Goal: Task Accomplishment & Management: Use online tool/utility

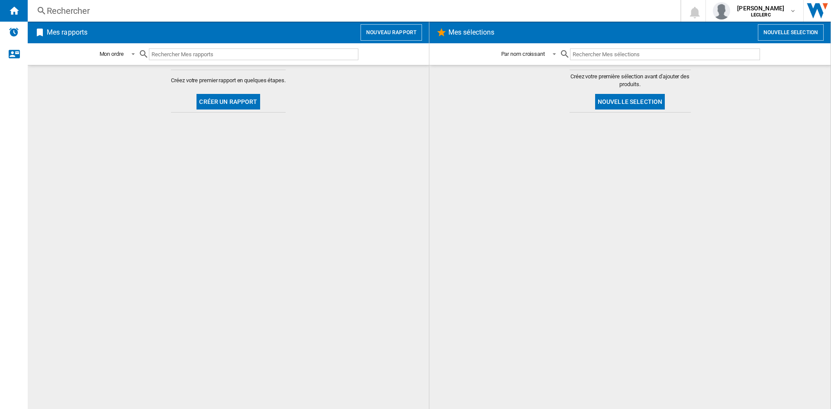
click at [57, 33] on h2 "Mes rapports" at bounding box center [67, 32] width 44 height 16
click at [236, 100] on button "Créer un rapport" at bounding box center [228, 102] width 63 height 16
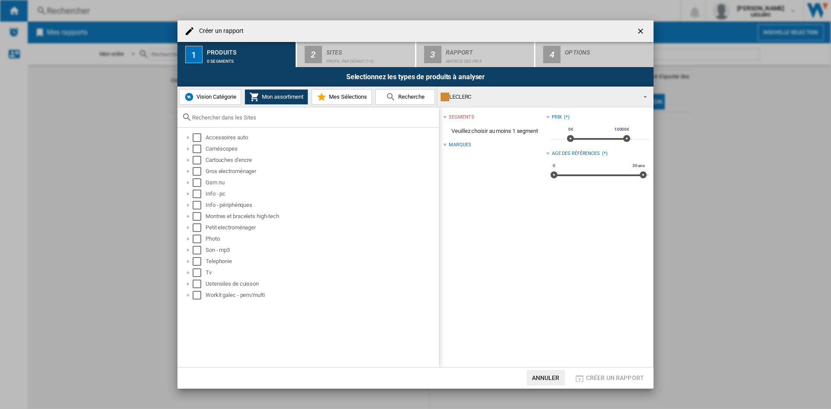
click at [636, 32] on ng-md-icon "getI18NText('BUTTONS.CLOSE_DIALOG')" at bounding box center [641, 32] width 10 height 10
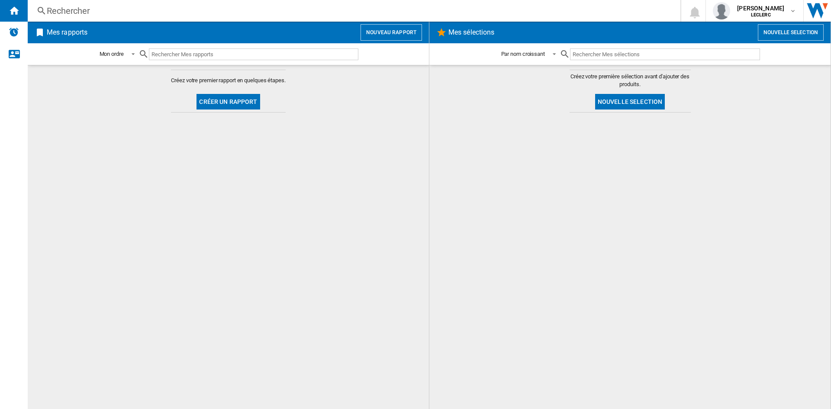
click at [184, 49] on input "text" at bounding box center [254, 54] width 210 height 12
click at [129, 53] on span at bounding box center [131, 54] width 10 height 8
click at [168, 207] on md-backdrop at bounding box center [415, 204] width 831 height 409
click at [233, 99] on button "Créer un rapport" at bounding box center [228, 102] width 63 height 16
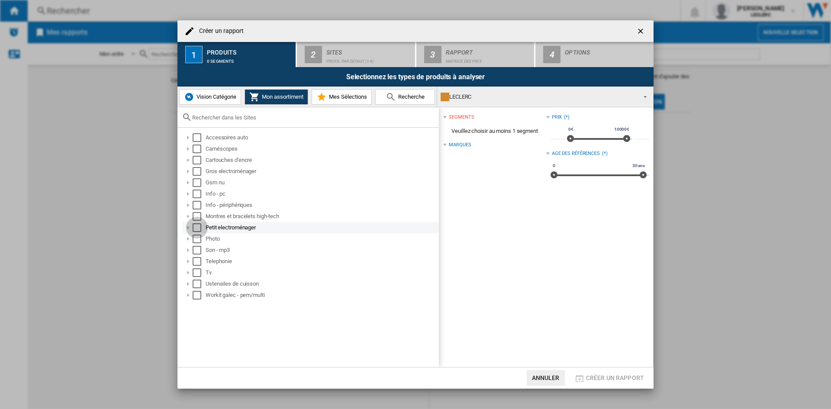
click at [195, 226] on div "Select" at bounding box center [197, 227] width 9 height 9
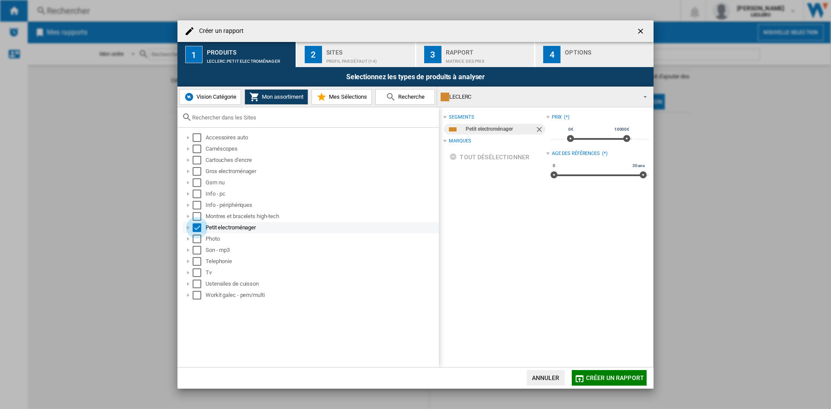
click at [198, 229] on div "Select" at bounding box center [197, 227] width 9 height 9
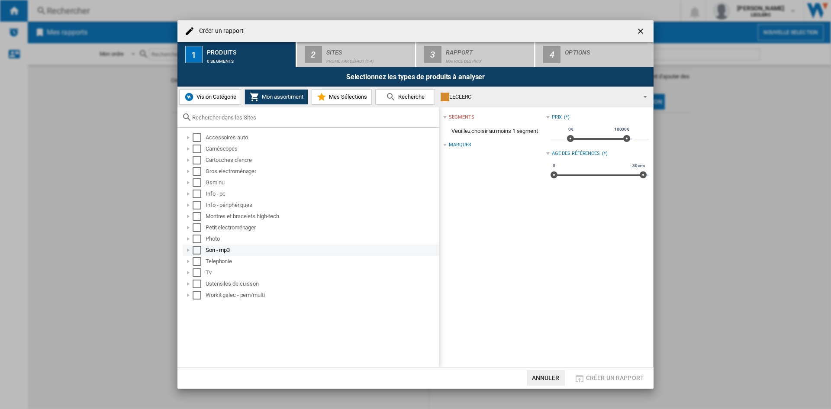
click at [187, 250] on div at bounding box center [188, 250] width 9 height 9
click at [188, 249] on div at bounding box center [188, 250] width 9 height 9
click at [199, 249] on div "Select" at bounding box center [197, 250] width 9 height 9
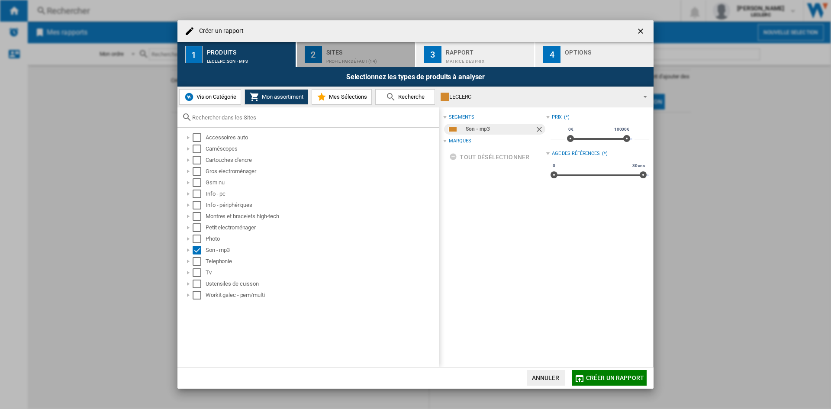
click at [348, 49] on div "Sites" at bounding box center [368, 49] width 85 height 9
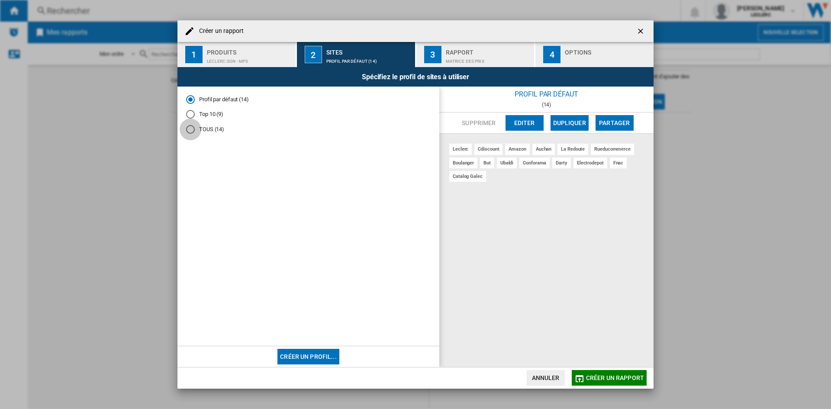
click at [191, 132] on div "TOUS (14)" at bounding box center [190, 129] width 9 height 9
click at [190, 100] on div "Profil par défaut (14)" at bounding box center [190, 99] width 9 height 9
click at [188, 129] on div "TOUS (14)" at bounding box center [190, 129] width 9 height 9
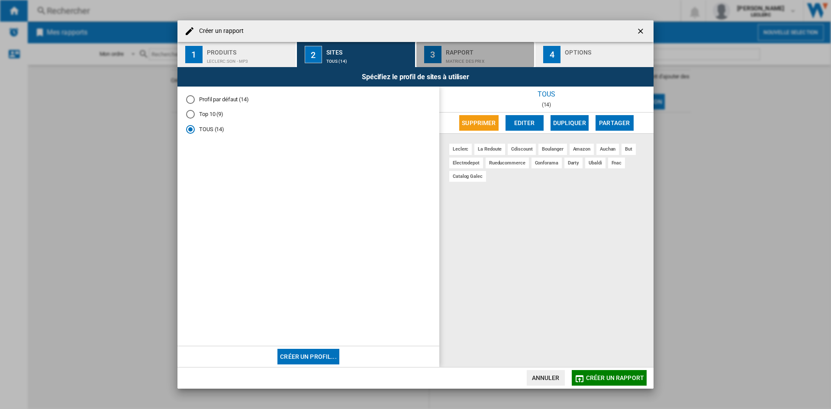
click at [465, 52] on div "Rapport" at bounding box center [488, 49] width 85 height 9
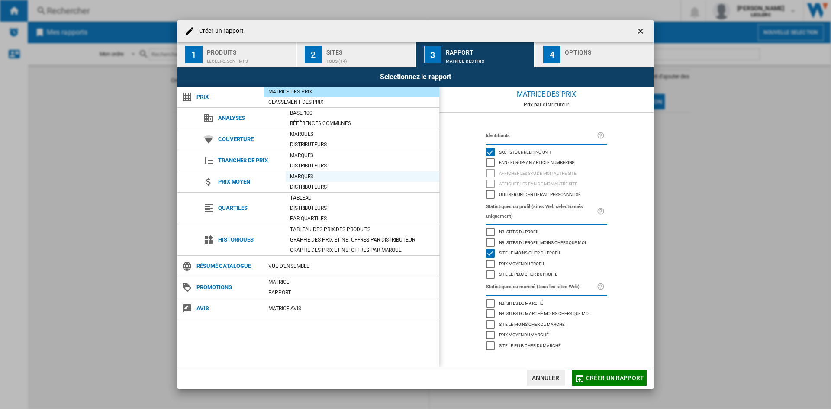
click at [307, 178] on div "Marques" at bounding box center [363, 176] width 154 height 9
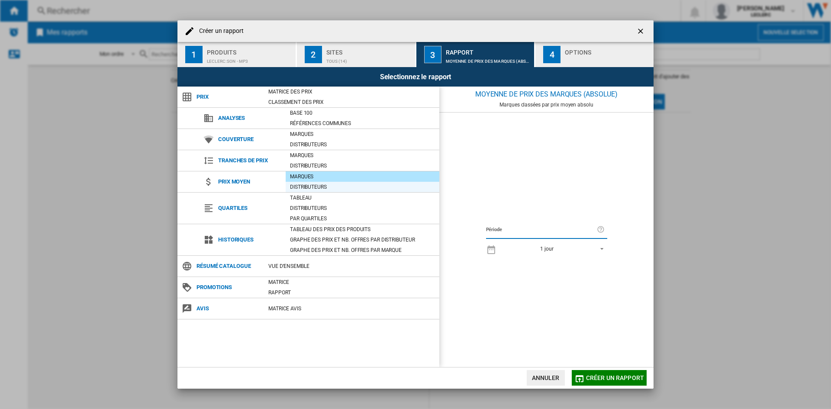
click at [305, 187] on div "Distributeurs" at bounding box center [363, 187] width 154 height 9
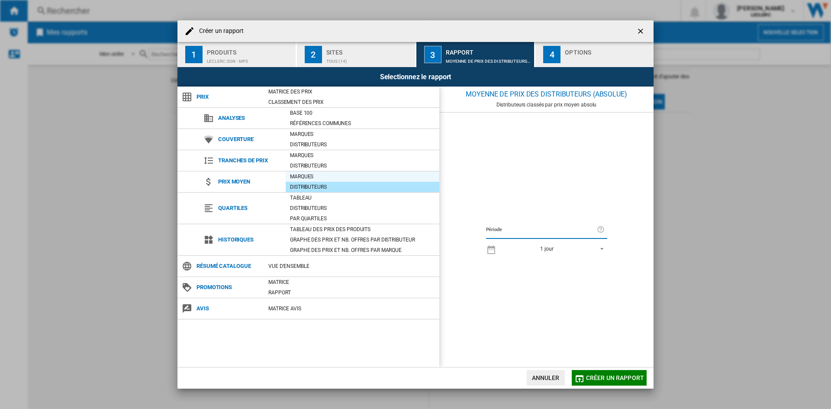
click at [306, 177] on div "Marques" at bounding box center [363, 176] width 154 height 9
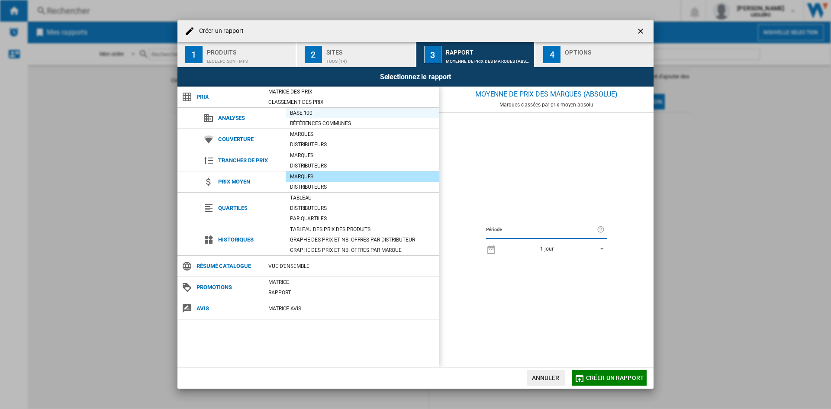
click at [312, 113] on div "Base 100" at bounding box center [363, 113] width 154 height 9
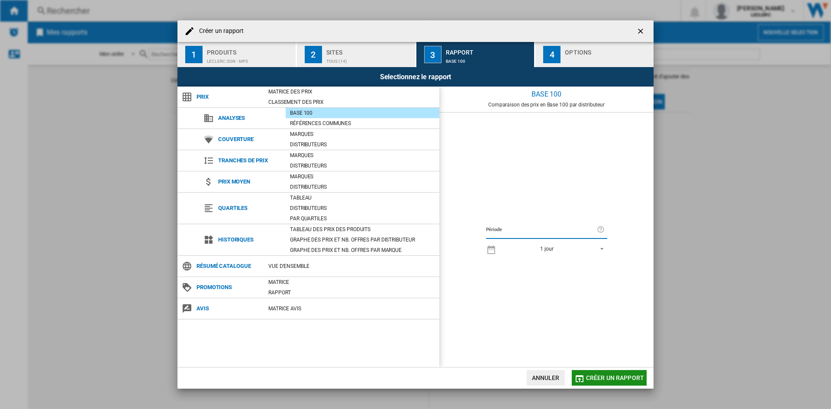
click at [609, 372] on button "Créer un rapport" at bounding box center [609, 378] width 75 height 16
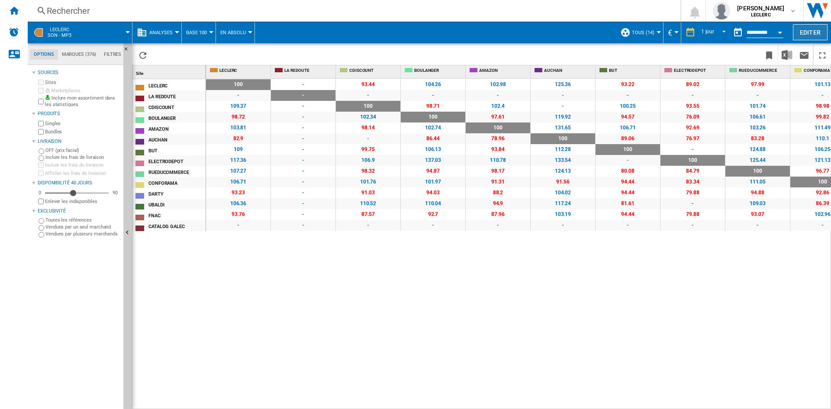
click at [810, 32] on button "Editer" at bounding box center [810, 32] width 35 height 16
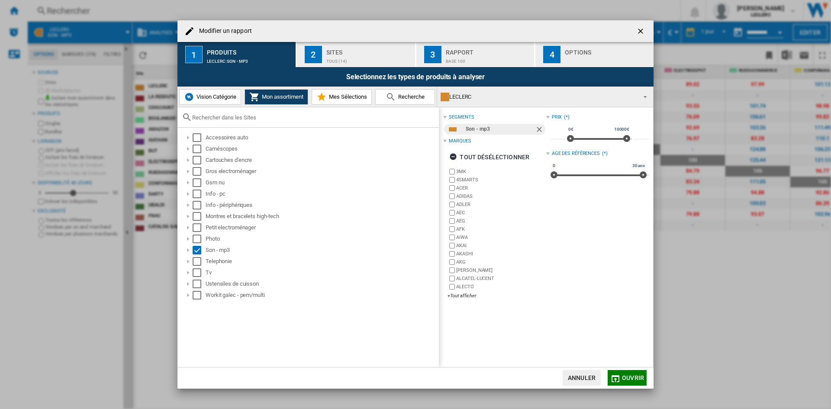
click at [641, 32] on ng-md-icon "getI18NText('BUTTONS.CLOSE_DIALOG')" at bounding box center [641, 32] width 10 height 10
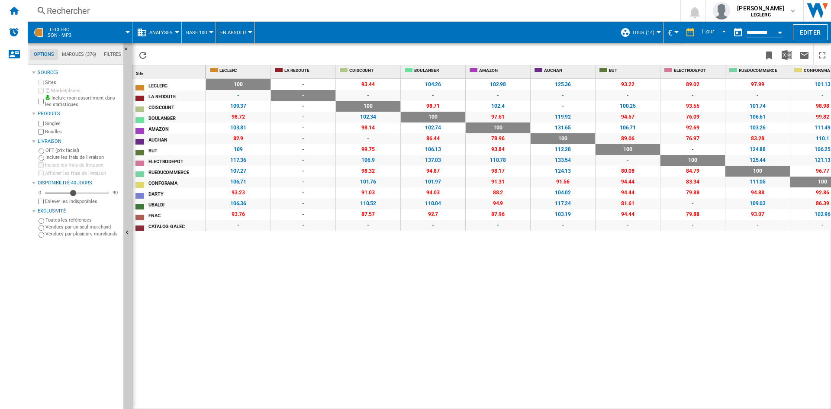
click at [654, 29] on button "TOUS (14)" at bounding box center [645, 33] width 27 height 22
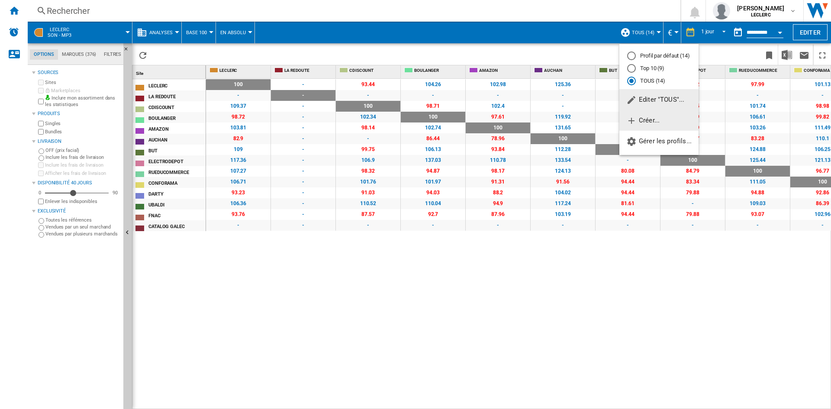
click at [653, 119] on span "Créer..." at bounding box center [642, 120] width 33 height 8
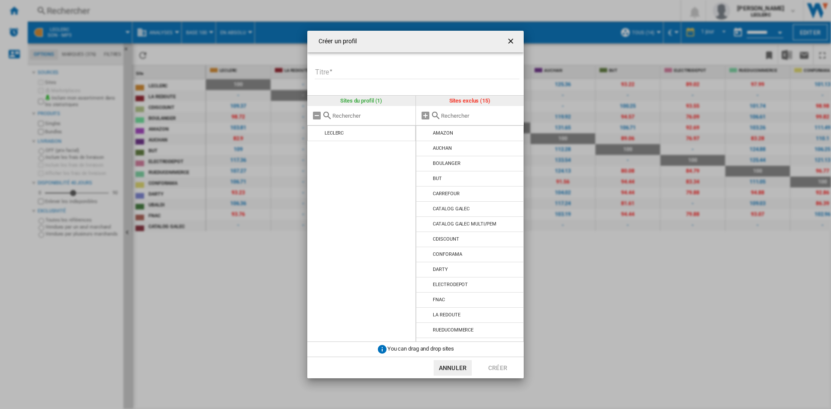
click at [515, 39] on ng-md-icon "getI18NText('BUTTONS.CLOSE_DIALOG')" at bounding box center [511, 42] width 10 height 10
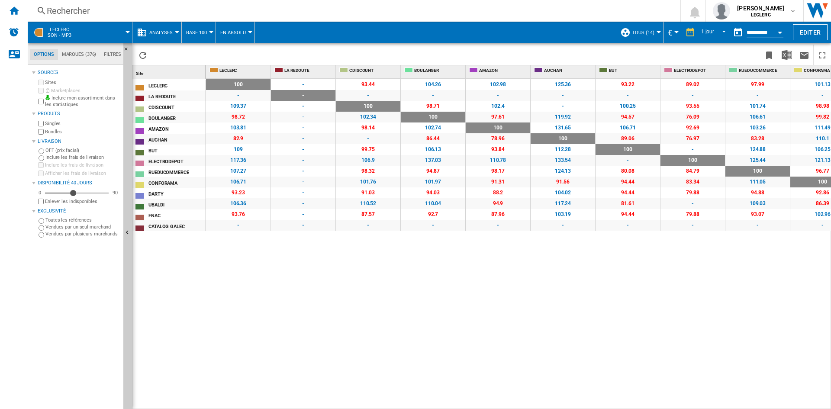
click at [655, 30] on button "TOUS (14)" at bounding box center [645, 33] width 27 height 22
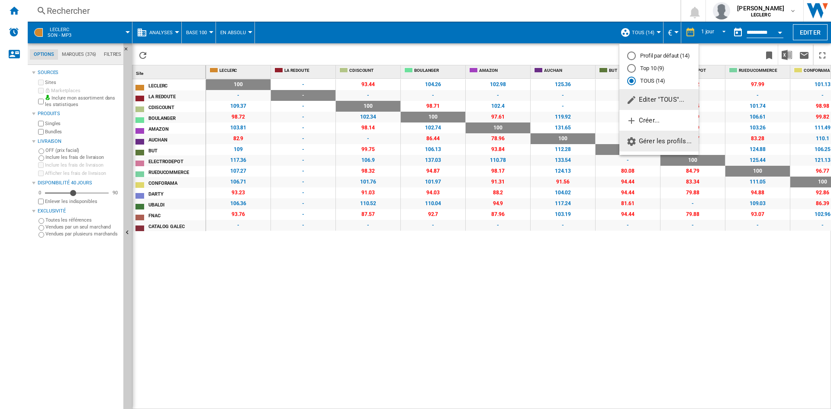
click at [655, 140] on span "Gérer les profils..." at bounding box center [658, 141] width 65 height 8
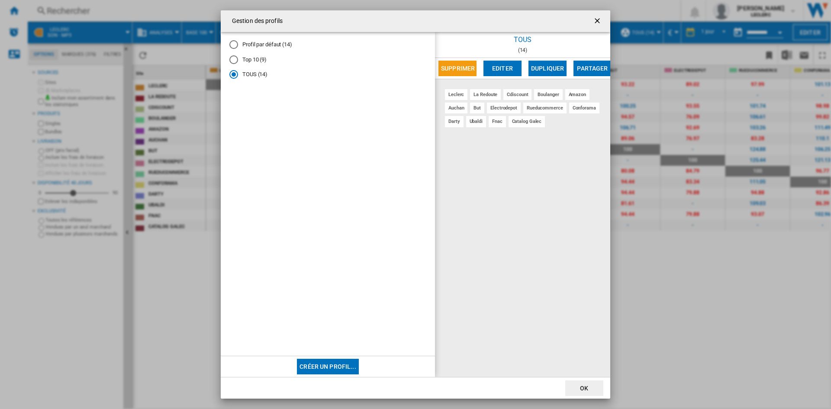
click at [598, 22] on ng-md-icon "getI18NText('BUTTONS.CLOSE_DIALOG')" at bounding box center [598, 21] width 10 height 10
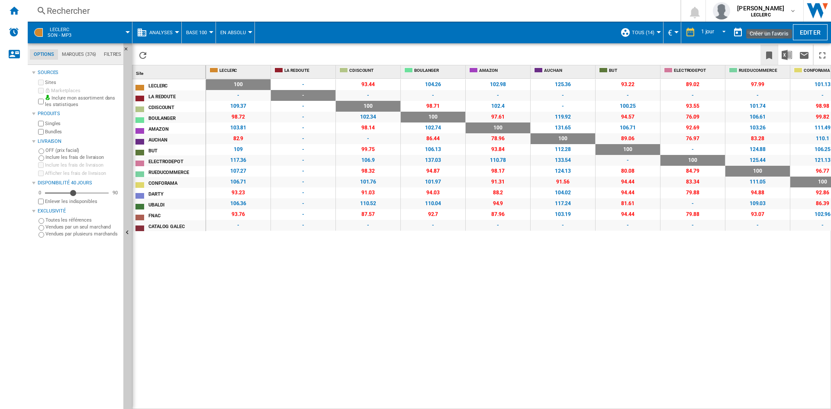
click at [766, 57] on ng-md-icon "Créer un favoris" at bounding box center [769, 55] width 10 height 10
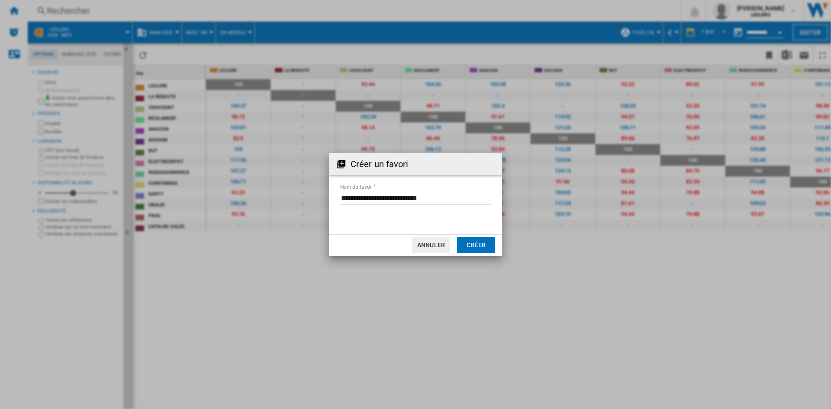
click at [387, 200] on input "Nom du favori" at bounding box center [415, 198] width 151 height 13
drag, startPoint x: 406, startPoint y: 197, endPoint x: 486, endPoint y: 197, distance: 79.6
click at [486, 197] on input "Nom du favori" at bounding box center [415, 198] width 151 height 13
click at [374, 197] on input "Nom du favori" at bounding box center [415, 198] width 151 height 13
drag, startPoint x: 339, startPoint y: 197, endPoint x: 432, endPoint y: 197, distance: 93.5
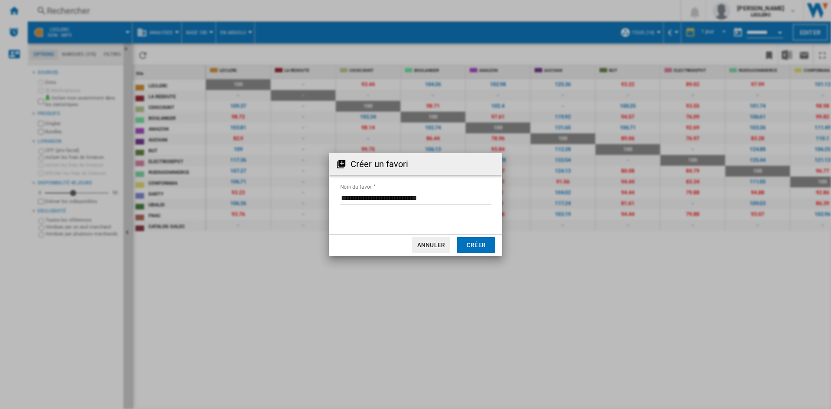
click at [430, 197] on form "Nom du favori" at bounding box center [415, 199] width 173 height 33
drag, startPoint x: 456, startPoint y: 197, endPoint x: 326, endPoint y: 198, distance: 130.3
click at [326, 198] on div "Créer un favori Nom du favori Annuler Créer" at bounding box center [415, 204] width 831 height 409
type input "**********"
click at [481, 242] on button "Créer" at bounding box center [476, 245] width 38 height 16
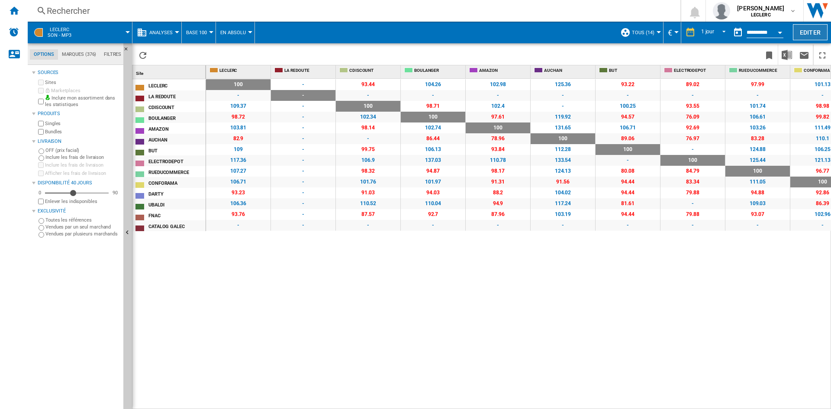
click at [813, 35] on button "Editer" at bounding box center [810, 32] width 35 height 16
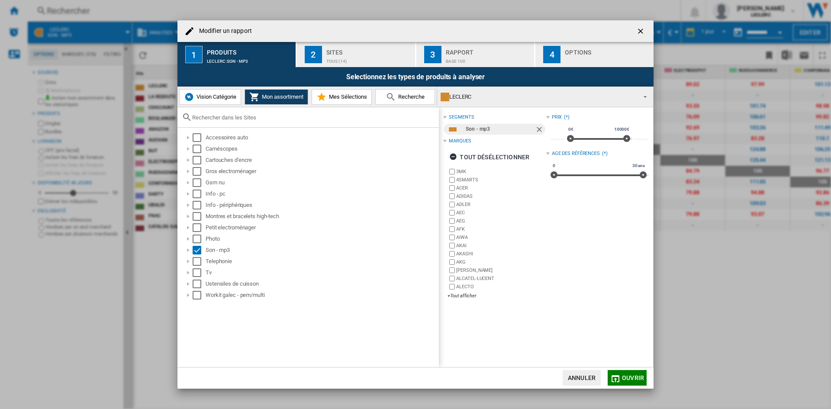
click at [641, 29] on ng-md-icon "getI18NText('BUTTONS.CLOSE_DIALOG')" at bounding box center [641, 32] width 10 height 10
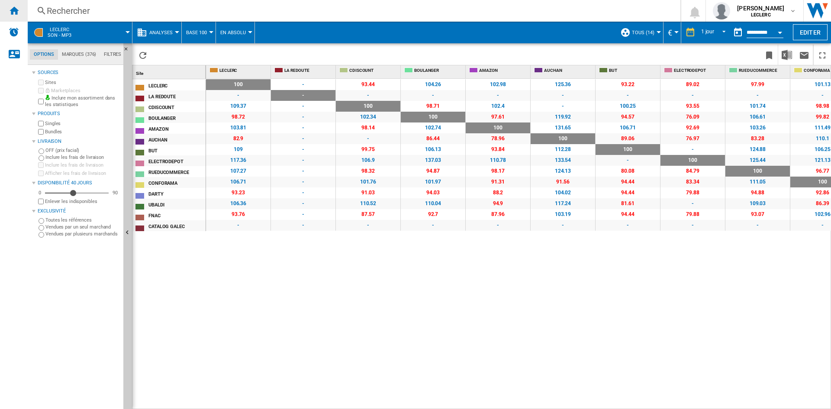
click at [14, 10] on ng-md-icon "Accueil" at bounding box center [14, 10] width 10 height 10
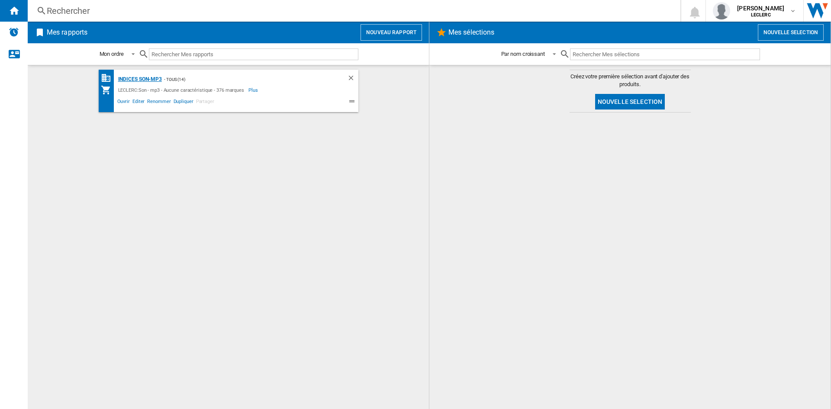
click at [132, 81] on div "Indices Son-MP3" at bounding box center [139, 79] width 46 height 11
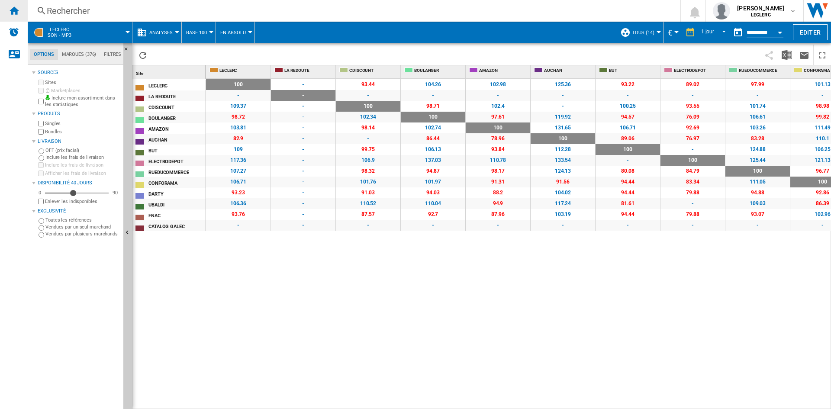
click at [10, 10] on ng-md-icon "Accueil" at bounding box center [14, 10] width 10 height 10
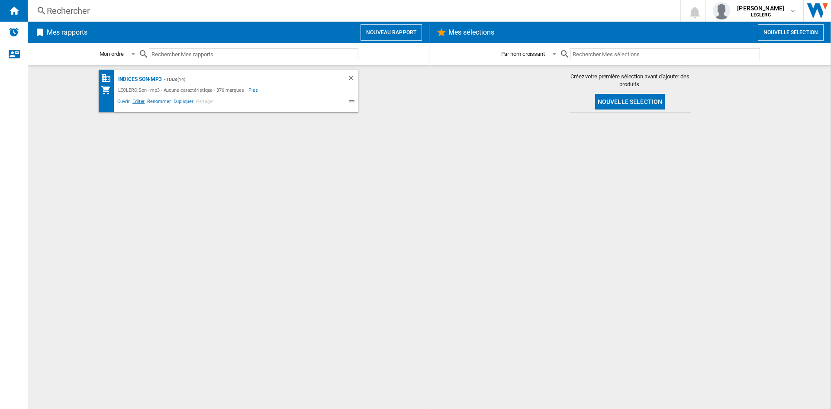
click at [139, 101] on span "Editer" at bounding box center [138, 102] width 15 height 10
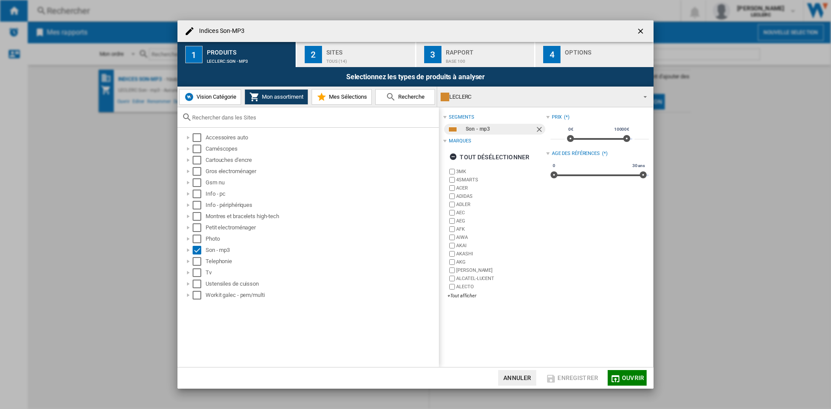
click at [646, 27] on ng-md-icon "getI18NText('BUTTONS.CLOSE_DIALOG')" at bounding box center [641, 32] width 10 height 10
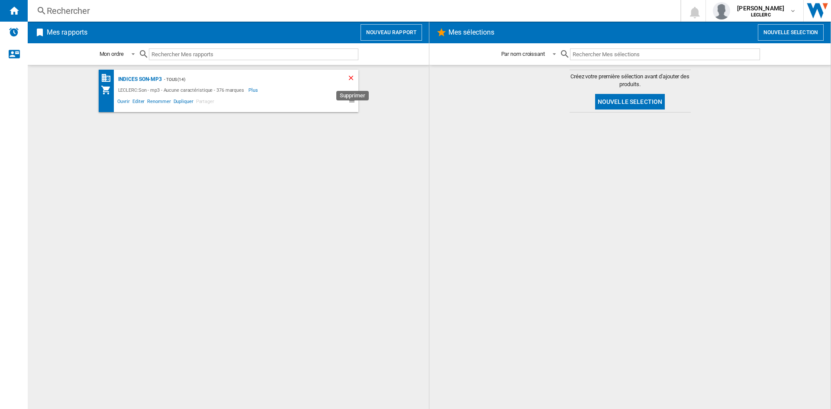
click at [348, 77] on ng-md-icon "Supprimer" at bounding box center [352, 79] width 10 height 10
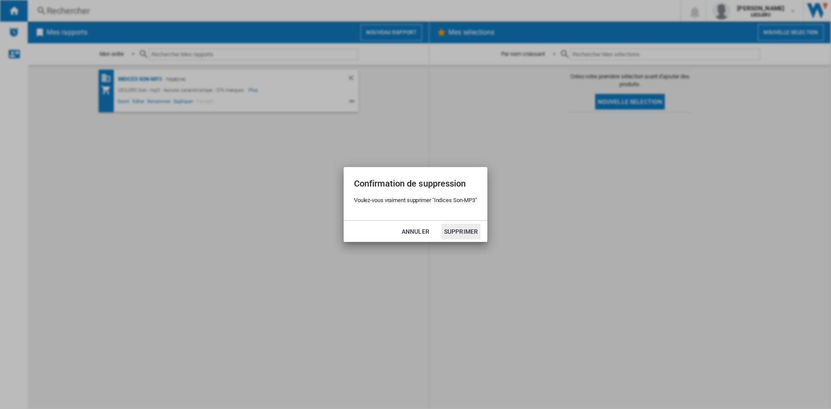
click at [462, 228] on button "Supprimer" at bounding box center [461, 232] width 39 height 16
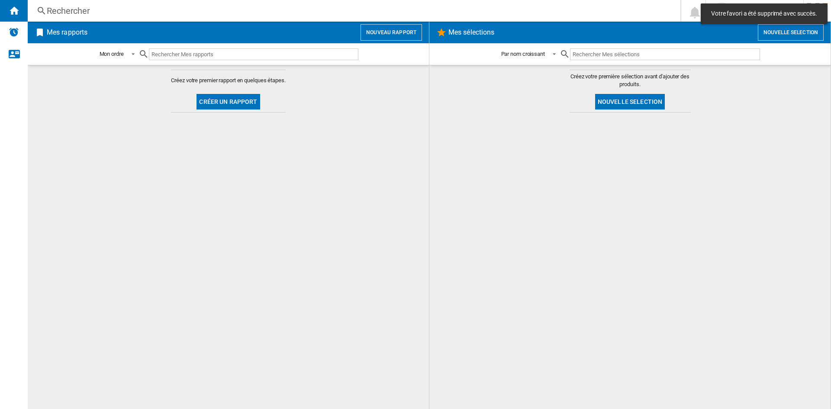
click at [230, 104] on button "Créer un rapport" at bounding box center [228, 102] width 63 height 16
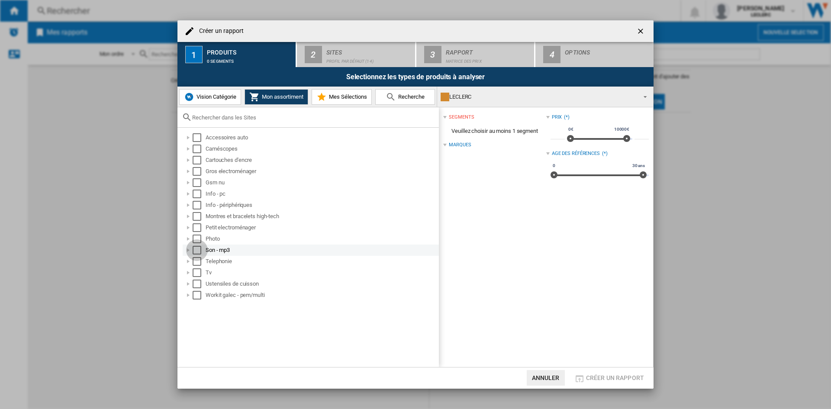
click at [199, 250] on div "Select" at bounding box center [197, 250] width 9 height 9
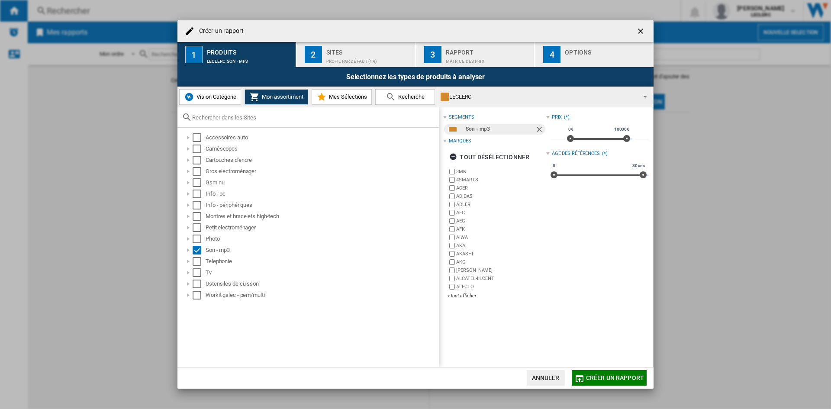
click at [351, 54] on div "Sites" at bounding box center [368, 49] width 85 height 9
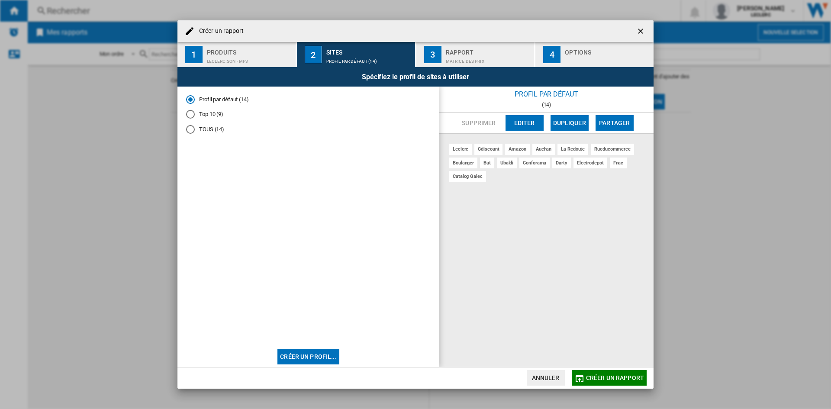
click at [195, 128] on md-radio-button "TOUS (14)" at bounding box center [308, 130] width 245 height 8
click at [466, 51] on div "Rapport" at bounding box center [488, 49] width 85 height 9
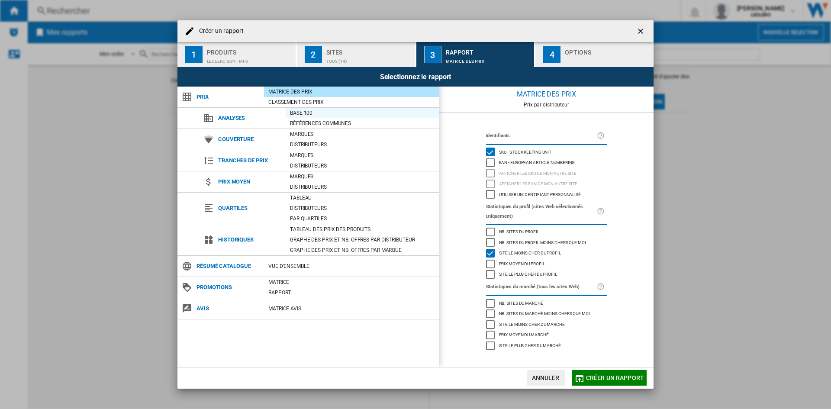
click at [305, 114] on div "Base 100" at bounding box center [363, 113] width 154 height 9
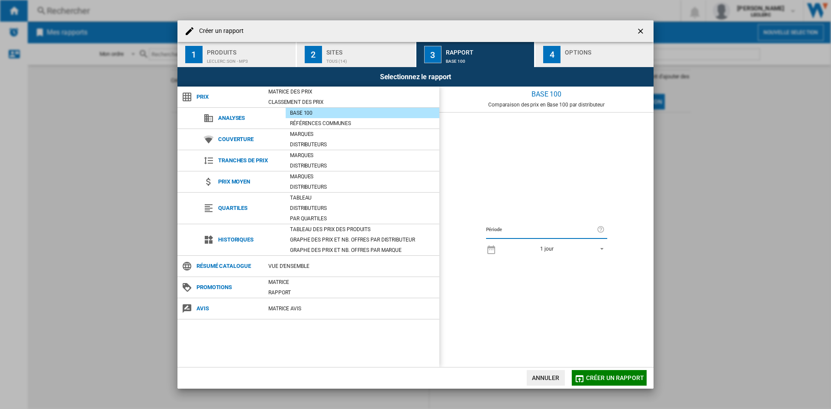
click at [604, 374] on span "Créer un rapport" at bounding box center [615, 377] width 58 height 7
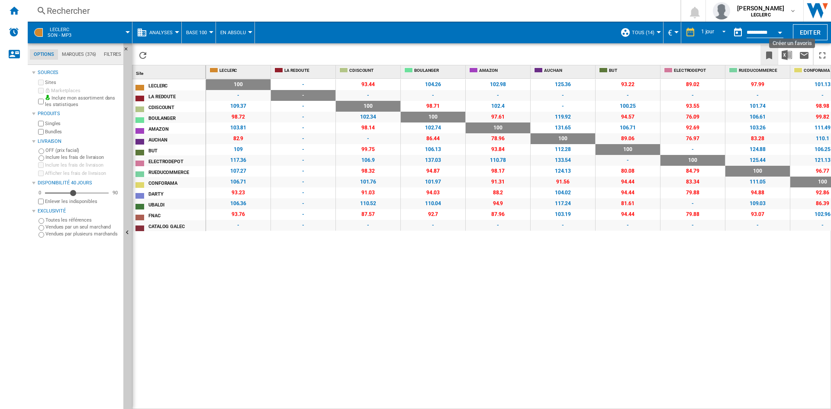
click at [768, 53] on ng-md-icon "Créer un favoris" at bounding box center [769, 55] width 10 height 10
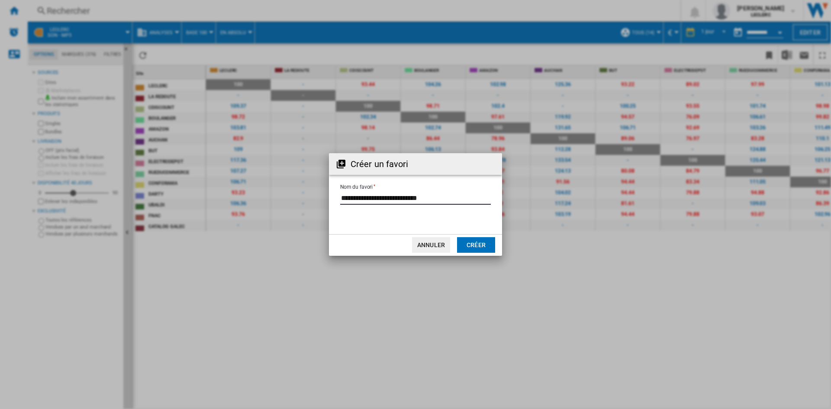
drag, startPoint x: 456, startPoint y: 196, endPoint x: 336, endPoint y: 197, distance: 119.5
click at [336, 197] on form "Nom du favori" at bounding box center [415, 199] width 173 height 33
type input "**********"
click at [480, 242] on button "Créer" at bounding box center [476, 245] width 38 height 16
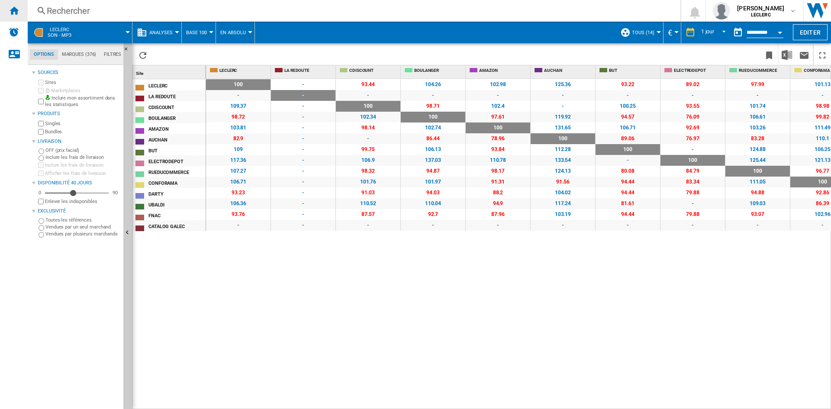
click at [15, 8] on ng-md-icon "Accueil" at bounding box center [14, 10] width 10 height 10
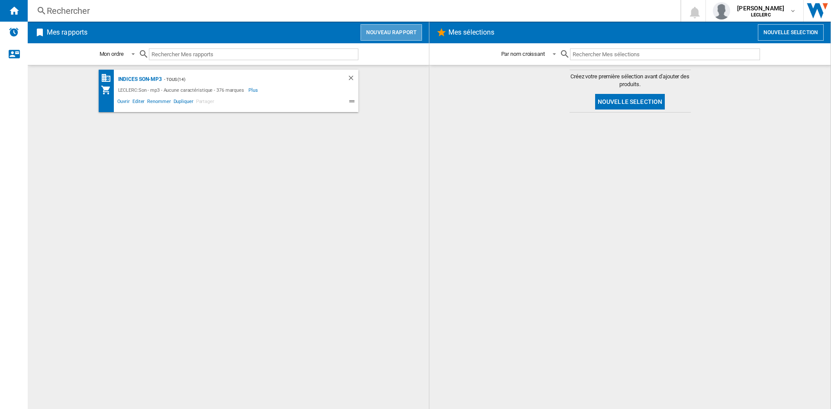
click at [402, 29] on button "Nouveau rapport" at bounding box center [391, 32] width 61 height 16
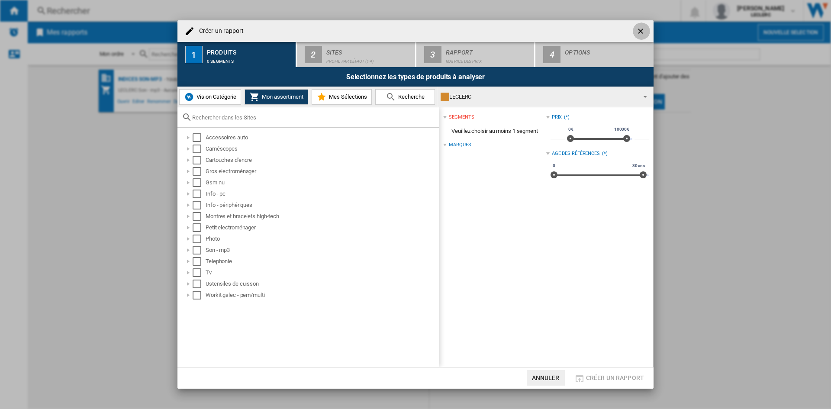
click at [645, 31] on ng-md-icon "getI18NText('BUTTONS.CLOSE_DIALOG')" at bounding box center [641, 32] width 10 height 10
